Goal: Task Accomplishment & Management: Manage account settings

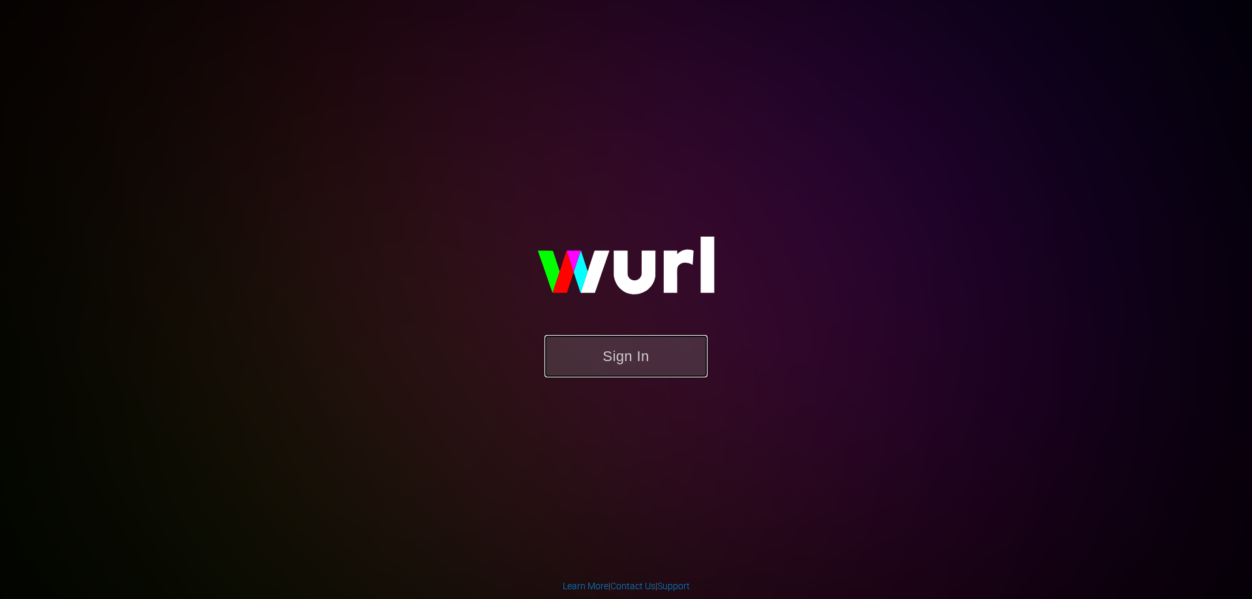
click at [592, 359] on button "Sign In" at bounding box center [625, 356] width 163 height 42
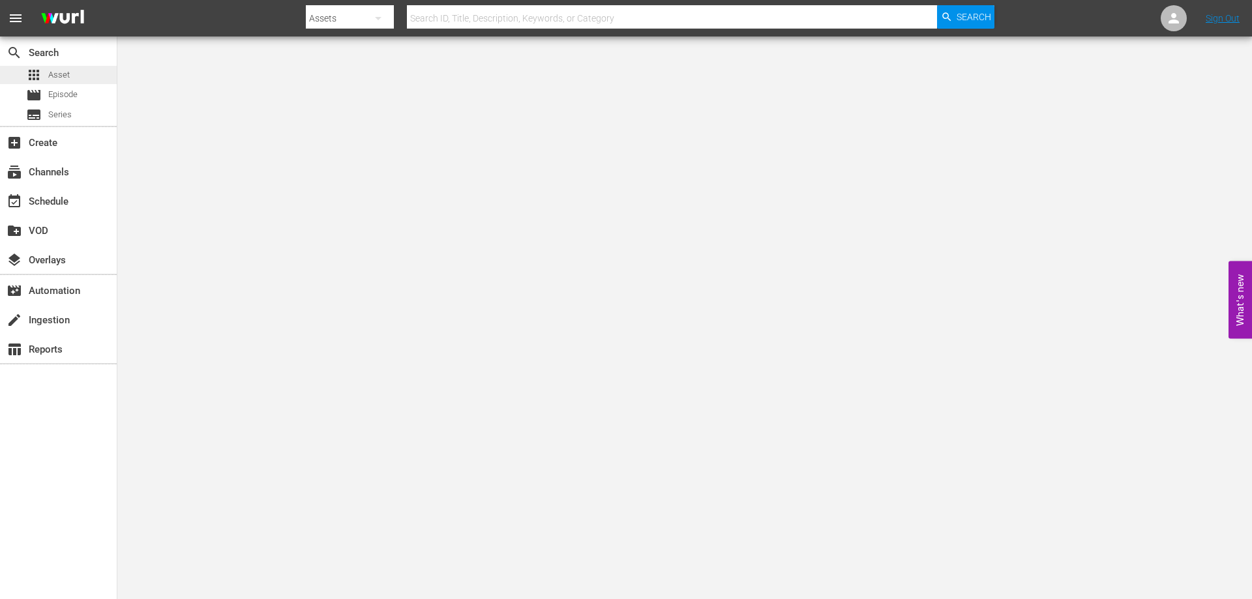
click at [69, 80] on span "Asset" at bounding box center [59, 74] width 22 height 13
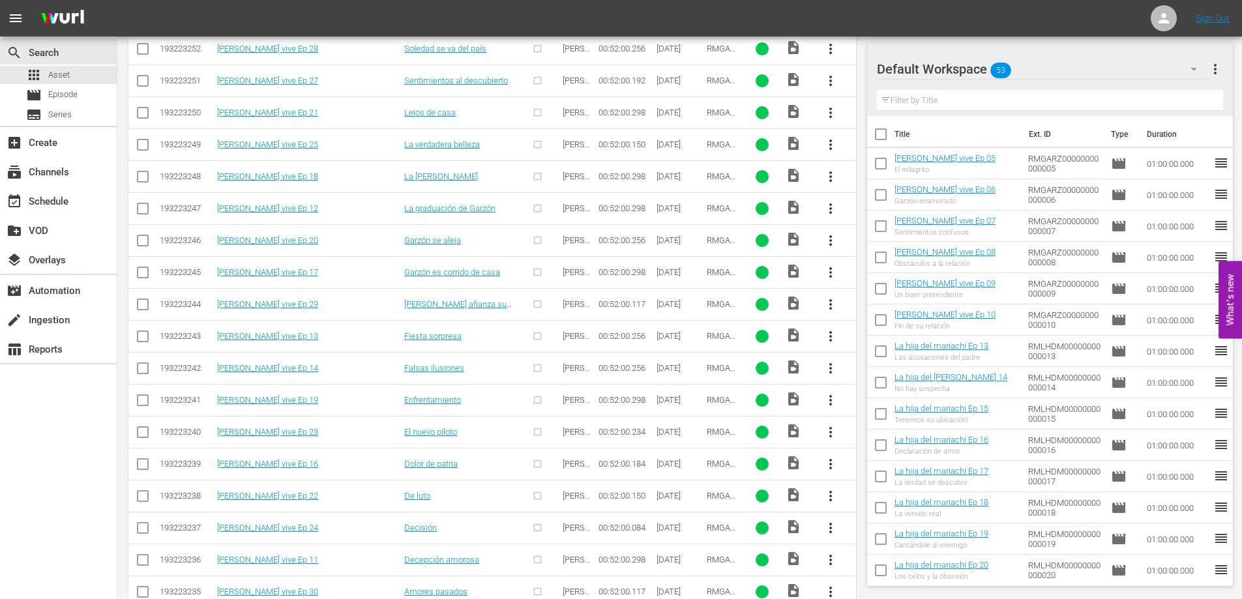
scroll to position [282, 0]
